Goal: Book appointment/travel/reservation: Book appointment/travel/reservation

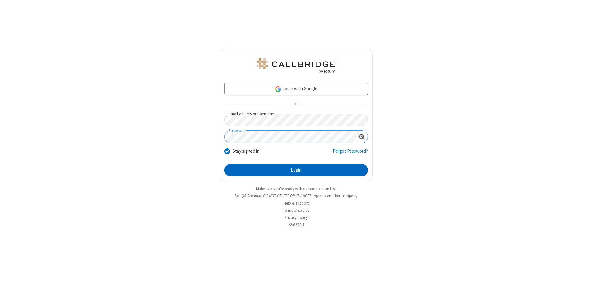
click at [296, 170] on button "Login" at bounding box center [295, 170] width 143 height 12
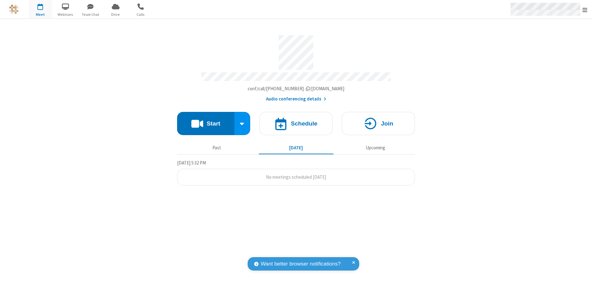
click at [584, 10] on span "Open menu" at bounding box center [584, 10] width 5 height 6
click at [40, 9] on span "button" at bounding box center [40, 6] width 23 height 11
click at [296, 121] on h4 "Schedule" at bounding box center [304, 124] width 27 height 6
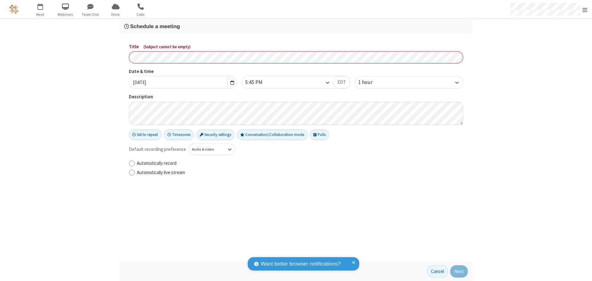
click at [296, 26] on h3 "Schedule a meeting" at bounding box center [295, 27] width 343 height 6
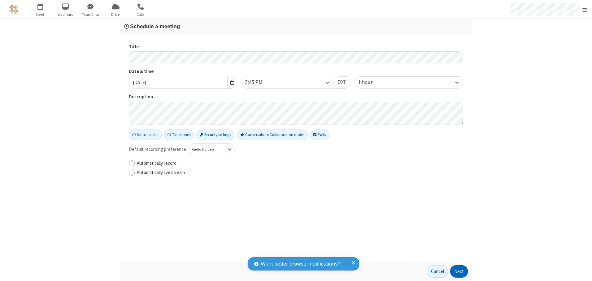
click at [459, 272] on button "Next" at bounding box center [459, 271] width 18 height 12
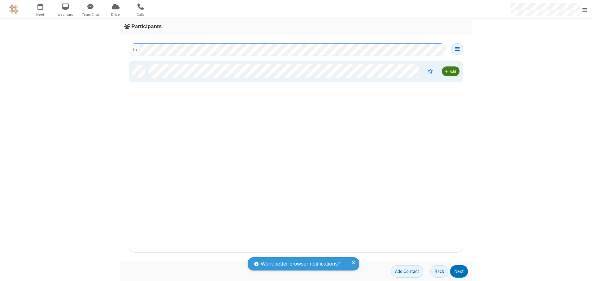
scroll to position [187, 329]
click at [459, 272] on button "Next" at bounding box center [459, 271] width 18 height 12
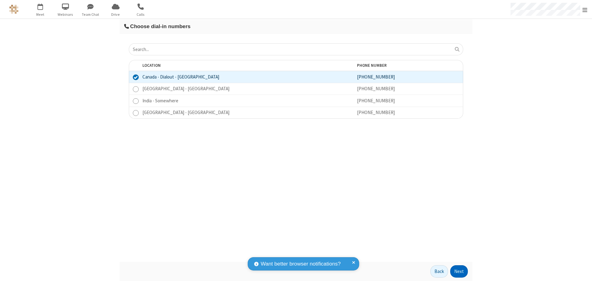
click at [459, 272] on button "Next" at bounding box center [459, 271] width 18 height 12
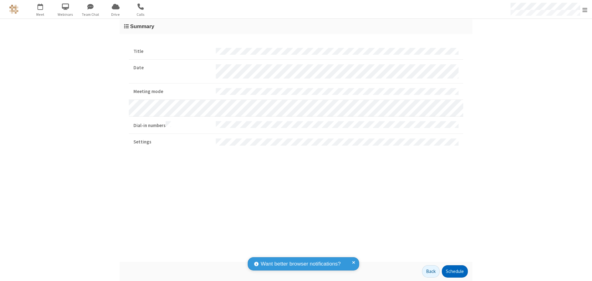
click at [454, 272] on button "Schedule" at bounding box center [455, 271] width 26 height 12
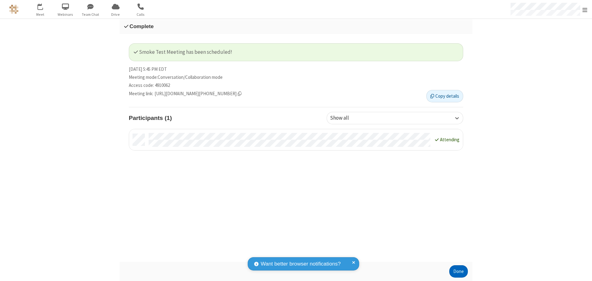
click at [458, 272] on button "Done" at bounding box center [458, 271] width 19 height 12
